Goal: Transaction & Acquisition: Purchase product/service

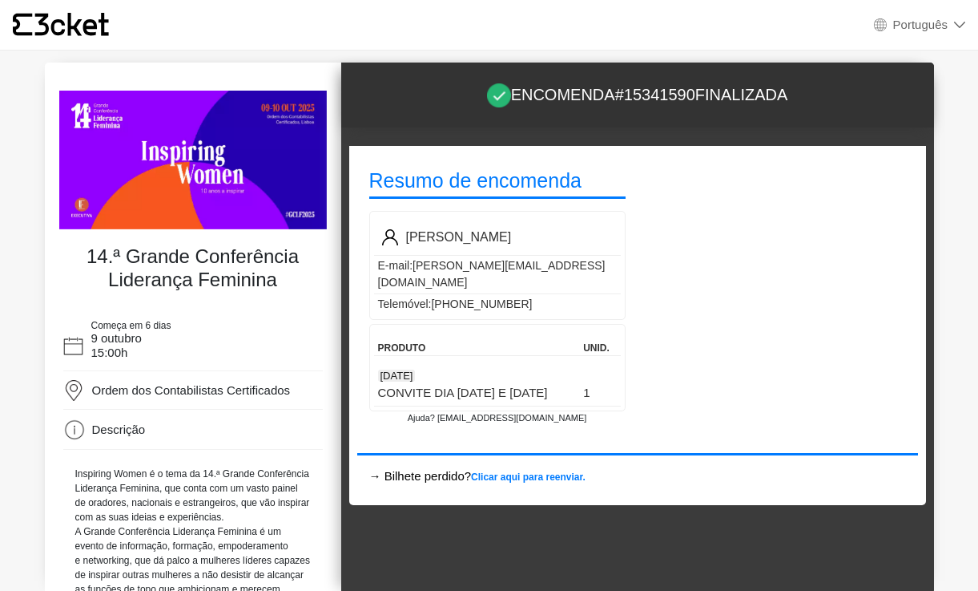
select select "pt_PT"
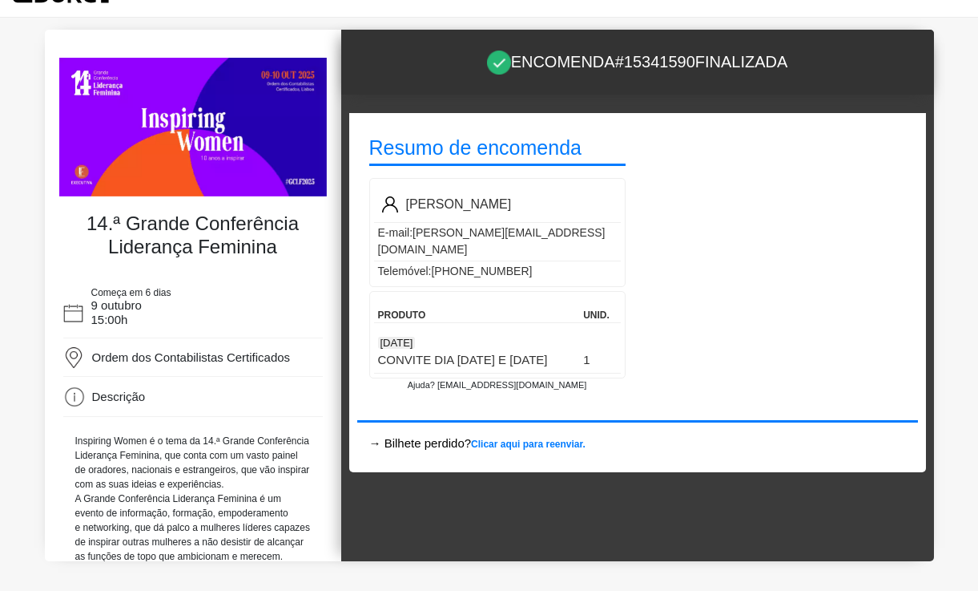
click at [493, 199] on p "[PERSON_NAME]" at bounding box center [459, 204] width 106 height 19
drag, startPoint x: 511, startPoint y: 202, endPoint x: 408, endPoint y: 204, distance: 103.4
click at [408, 204] on div "[PERSON_NAME]" at bounding box center [497, 204] width 247 height 19
